Goal: Communication & Community: Answer question/provide support

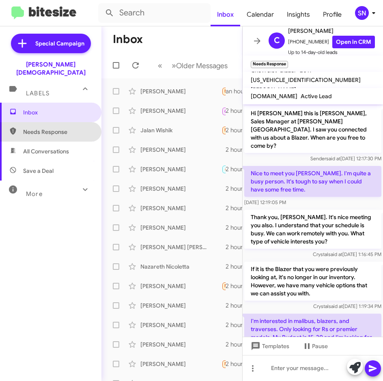
click at [62, 128] on span "Needs Response" at bounding box center [57, 132] width 69 height 8
type input "in:needs-response"
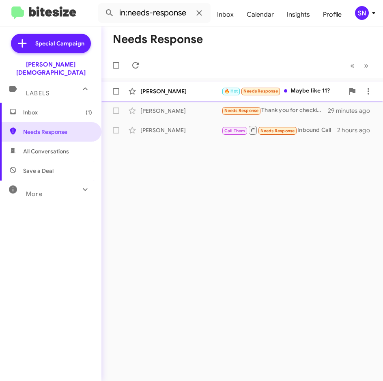
click at [177, 91] on div "[PERSON_NAME]" at bounding box center [180, 91] width 81 height 8
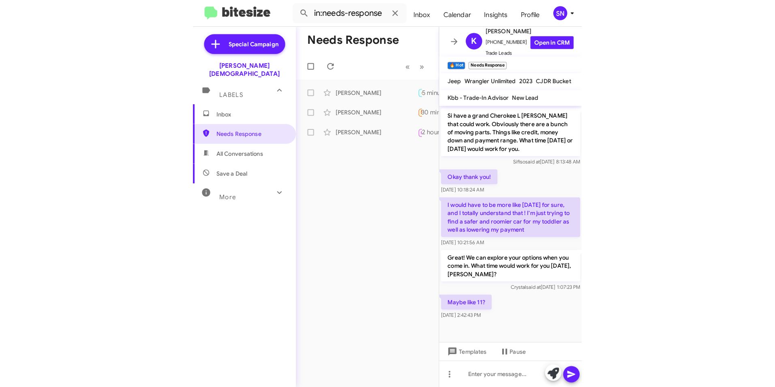
scroll to position [444, 0]
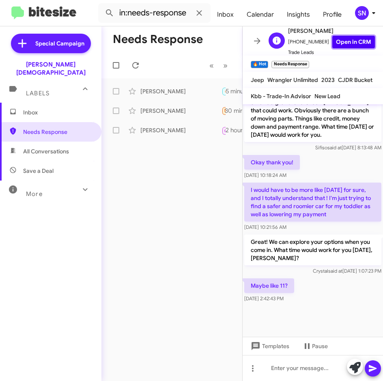
click at [334, 39] on link "Open in CRM" at bounding box center [353, 42] width 43 height 13
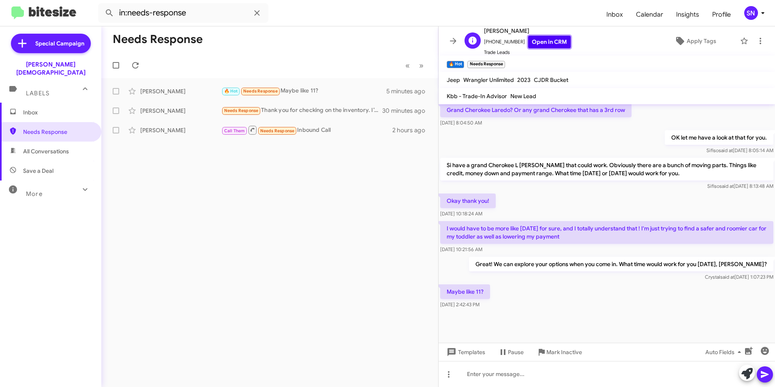
scroll to position [292, 0]
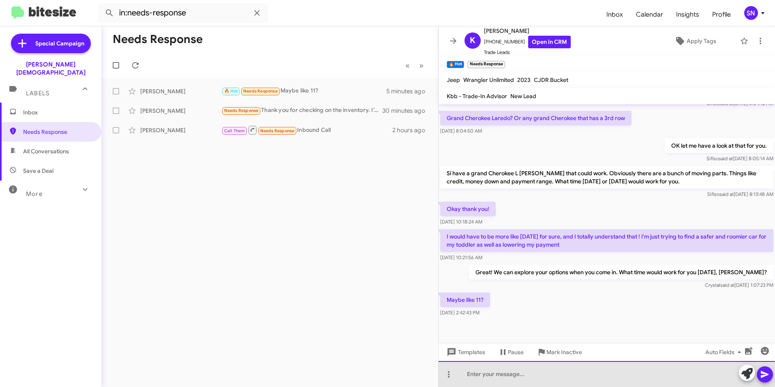
drag, startPoint x: 508, startPoint y: 377, endPoint x: 512, endPoint y: 378, distance: 4.1
click at [382, 379] on div at bounding box center [606, 374] width 336 height 26
click at [382, 379] on div "Awesome. See you then." at bounding box center [606, 374] width 336 height 26
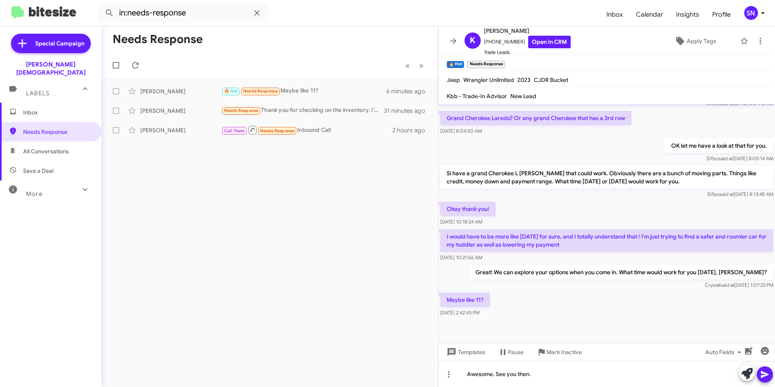
click at [382, 376] on icon at bounding box center [765, 374] width 10 height 10
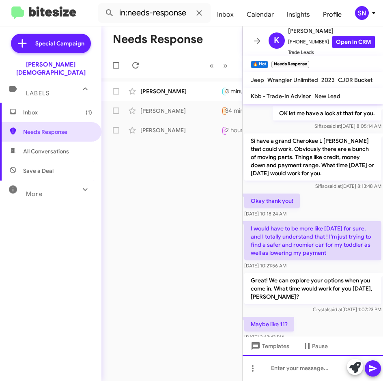
scroll to position [511, 0]
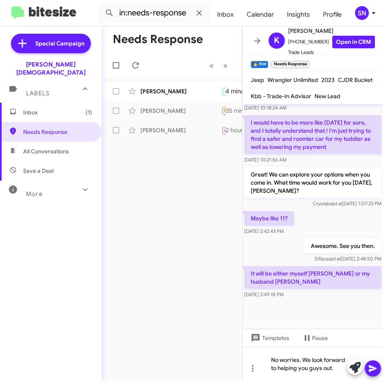
click at [374, 365] on icon at bounding box center [373, 368] width 10 height 10
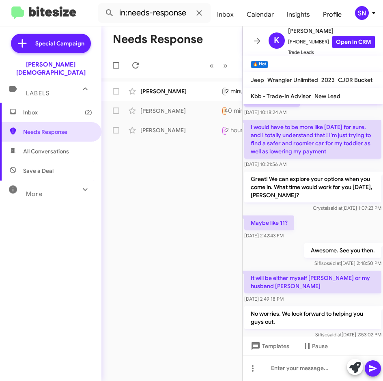
scroll to position [387, 0]
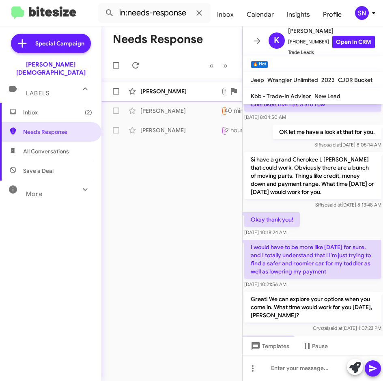
click at [154, 93] on div "[PERSON_NAME]" at bounding box center [180, 91] width 81 height 8
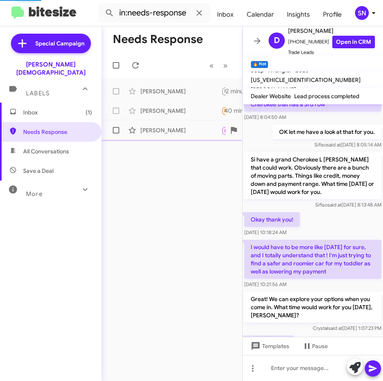
scroll to position [173, 0]
